Goal: Transaction & Acquisition: Purchase product/service

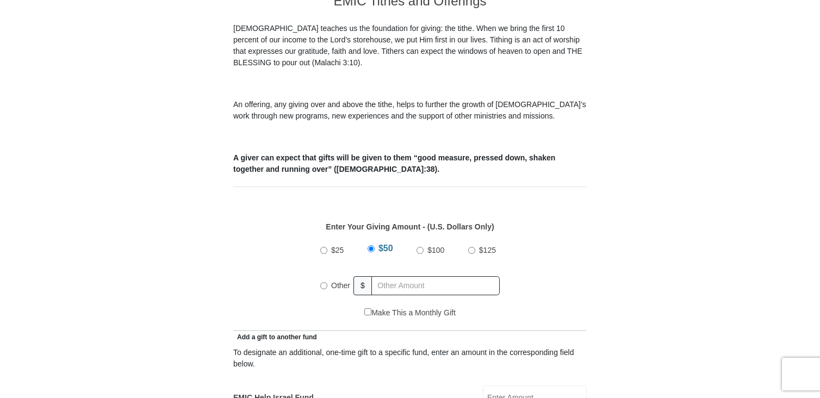
scroll to position [326, 0]
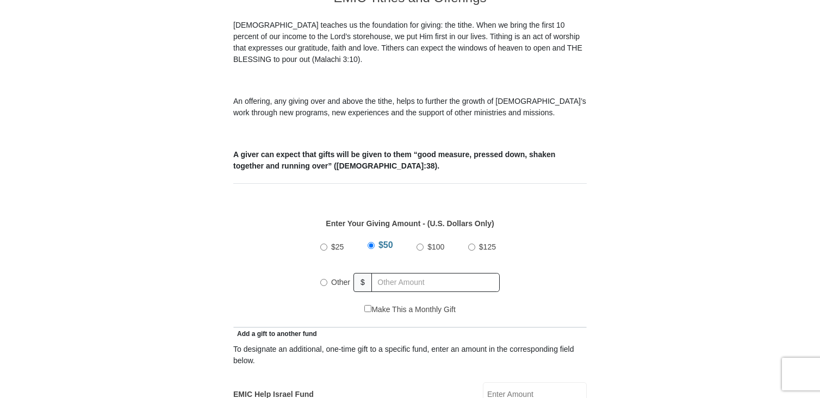
click at [324, 279] on input "Other" at bounding box center [323, 282] width 7 height 7
radio input "true"
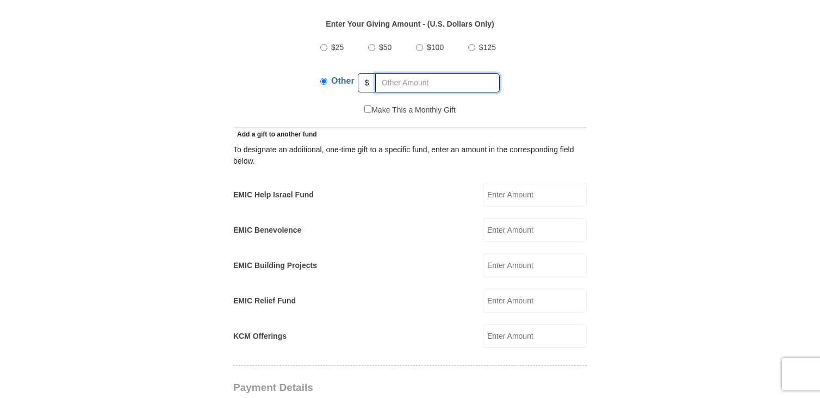
scroll to position [544, 0]
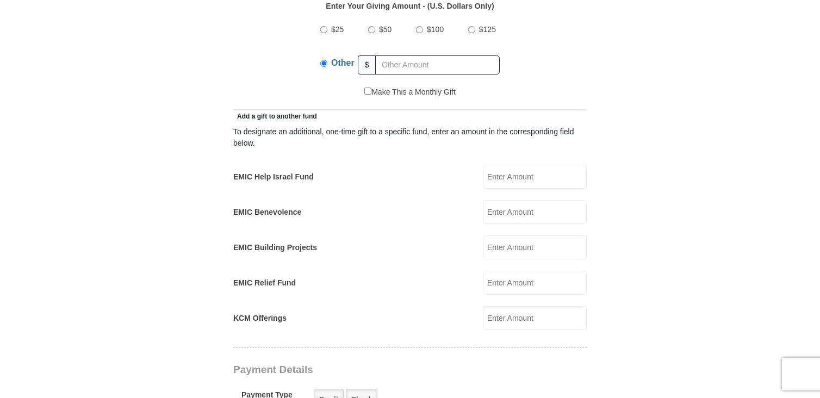
click at [492, 165] on input "EMIC Help Israel Fund" at bounding box center [535, 177] width 104 height 24
type input "100"
click at [484, 306] on input "KCM Offerings" at bounding box center [535, 318] width 104 height 24
type input "80"
click at [382, 55] on input "text" at bounding box center [437, 64] width 125 height 19
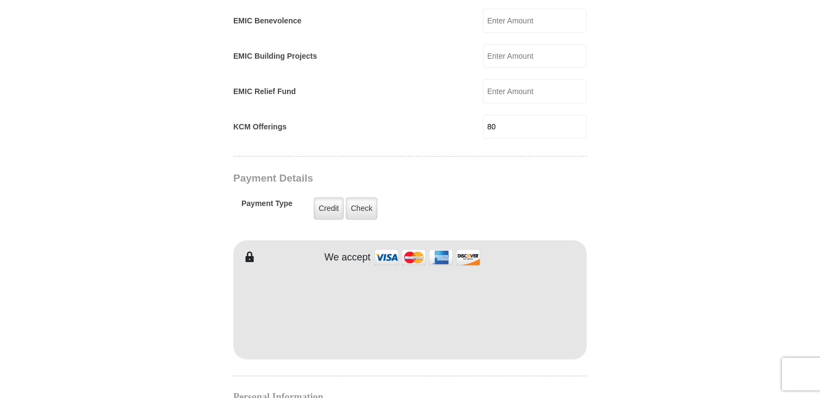
scroll to position [761, 0]
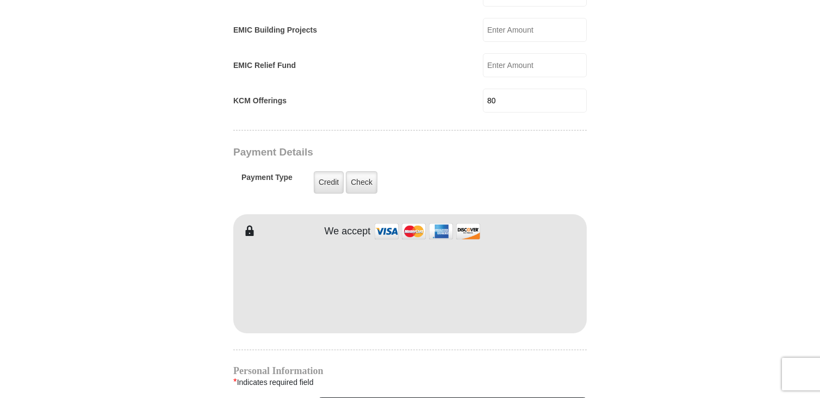
type input "180"
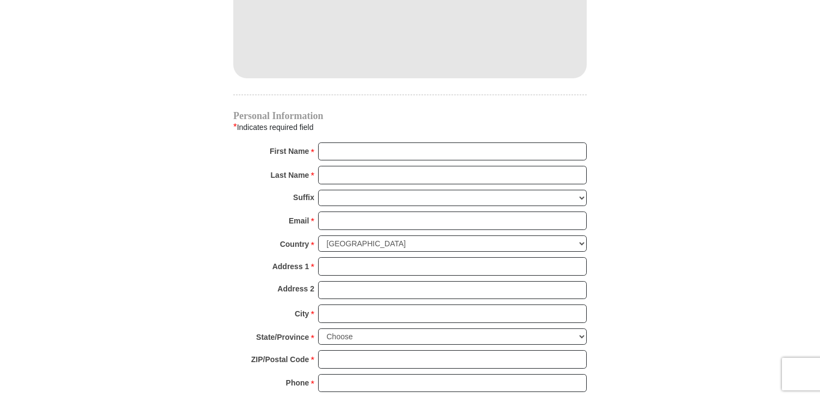
scroll to position [979, 0]
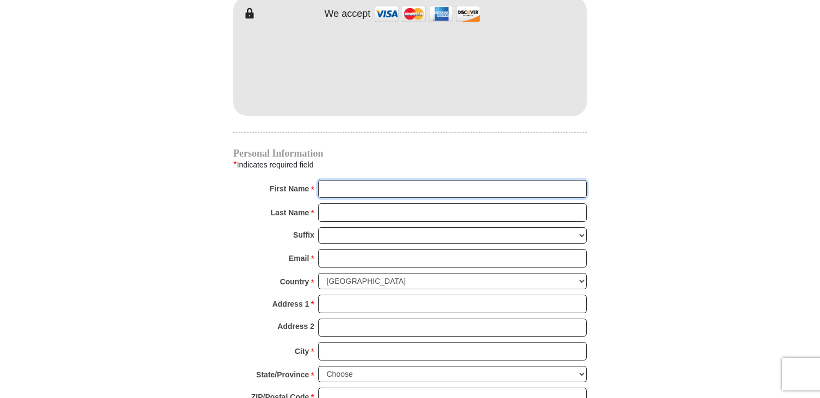
click at [369, 180] on input "First Name *" at bounding box center [452, 189] width 269 height 18
type input "[PERSON_NAME]"
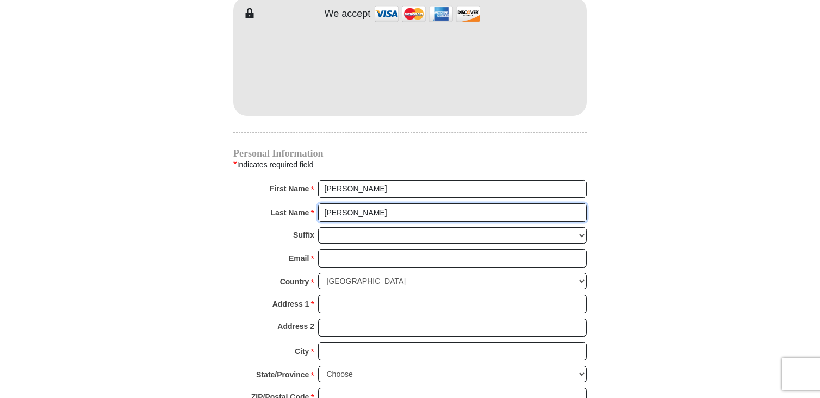
type input "[PERSON_NAME]"
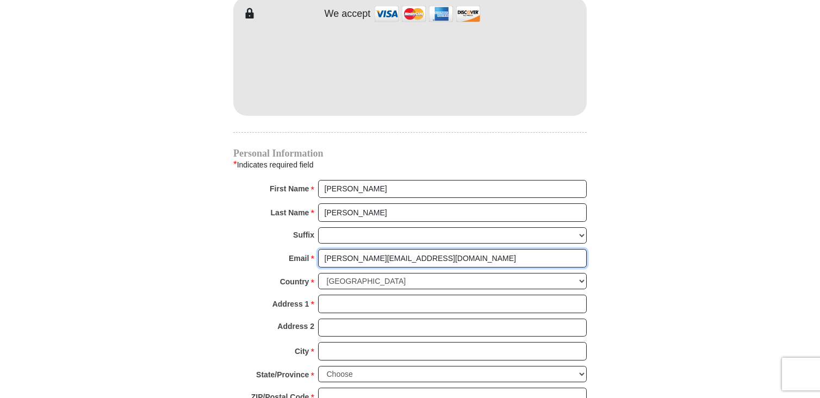
type input "[PERSON_NAME][EMAIL_ADDRESS][DOMAIN_NAME]"
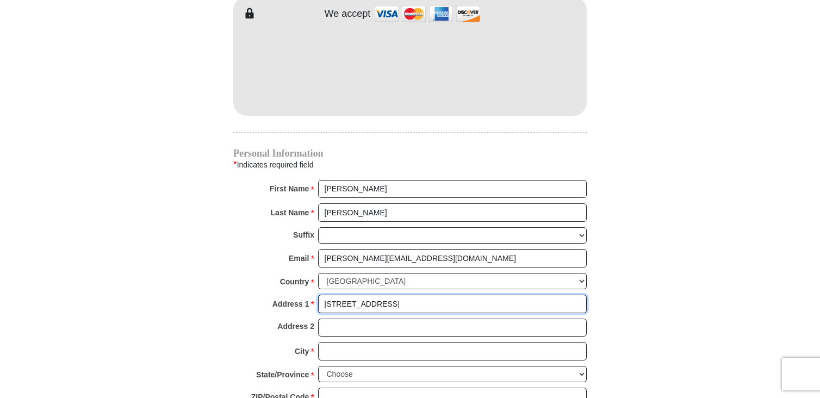
type input "[STREET_ADDRESS]"
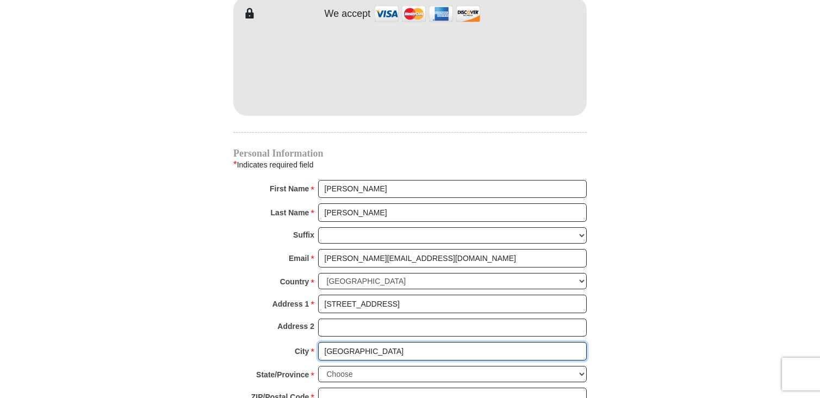
type input "[GEOGRAPHIC_DATA]"
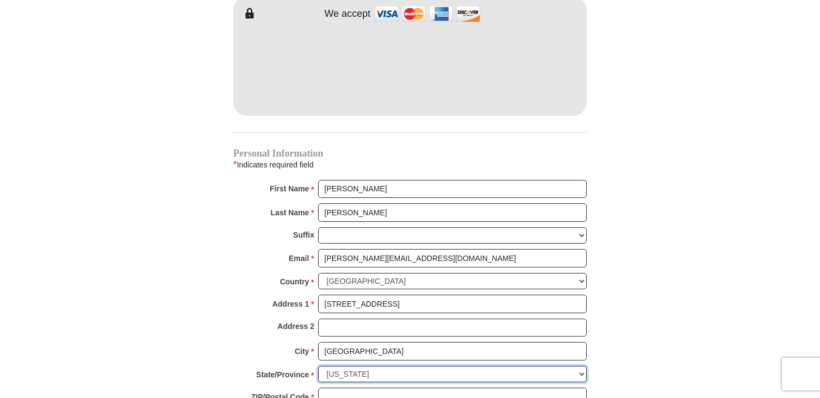
select select "MI"
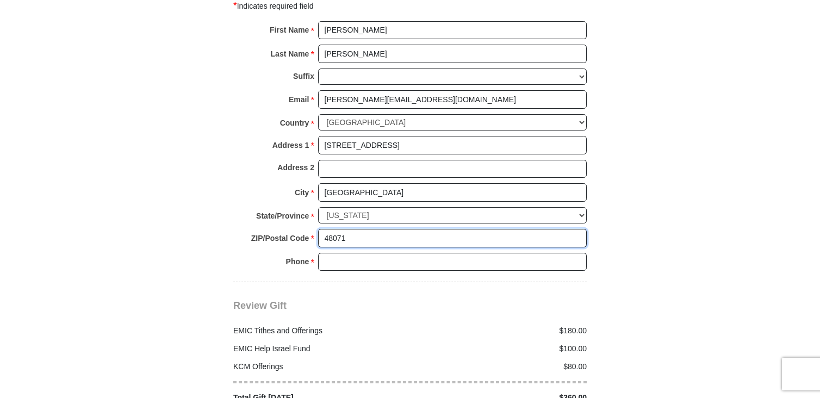
scroll to position [1142, 0]
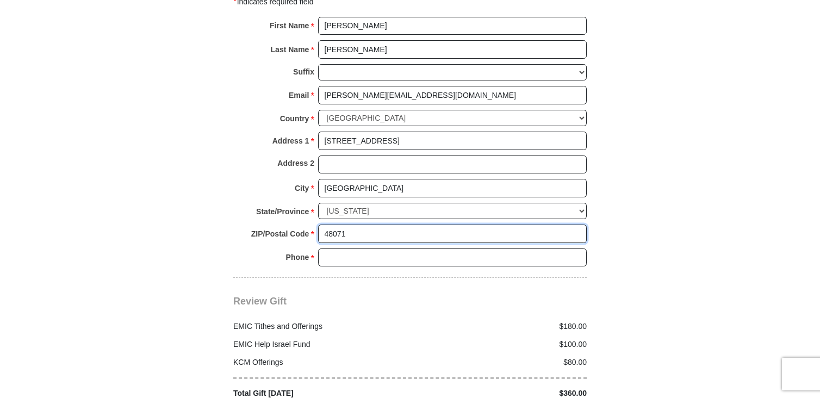
type input "48071"
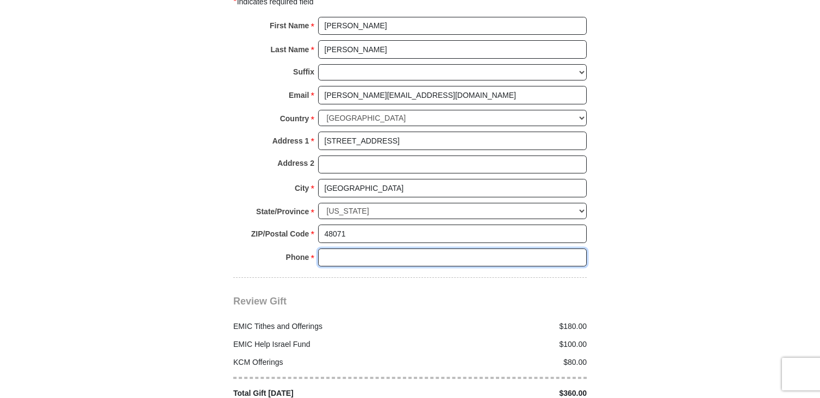
click at [359, 248] on input "Phone * *" at bounding box center [452, 257] width 269 height 18
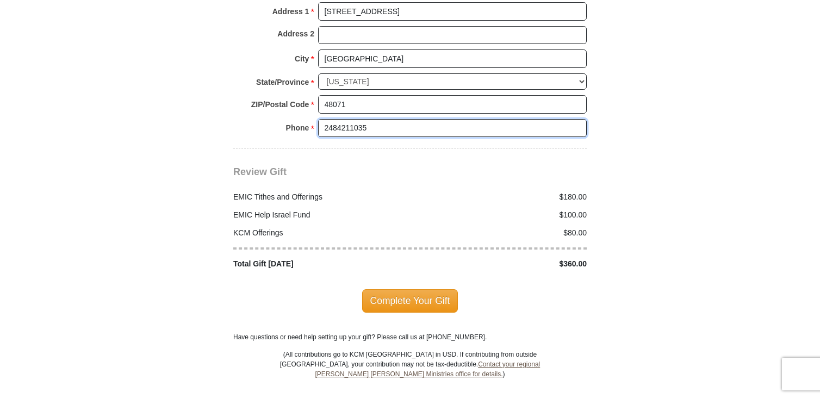
scroll to position [1305, 0]
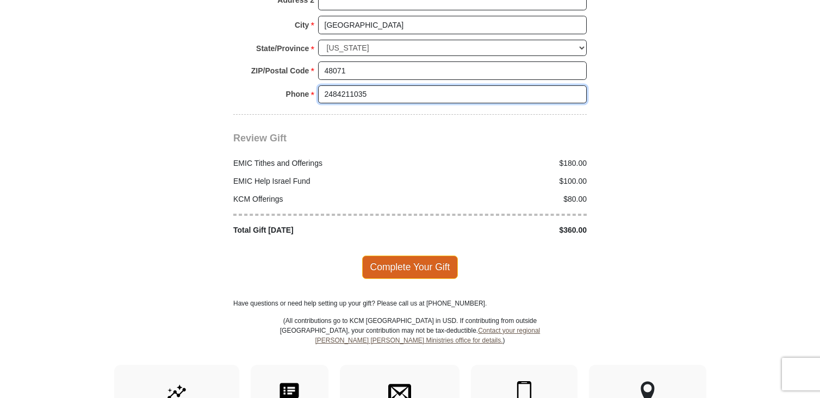
type input "2484211035"
click at [381, 256] on span "Complete Your Gift" at bounding box center [410, 267] width 96 height 23
